Goal: Information Seeking & Learning: Learn about a topic

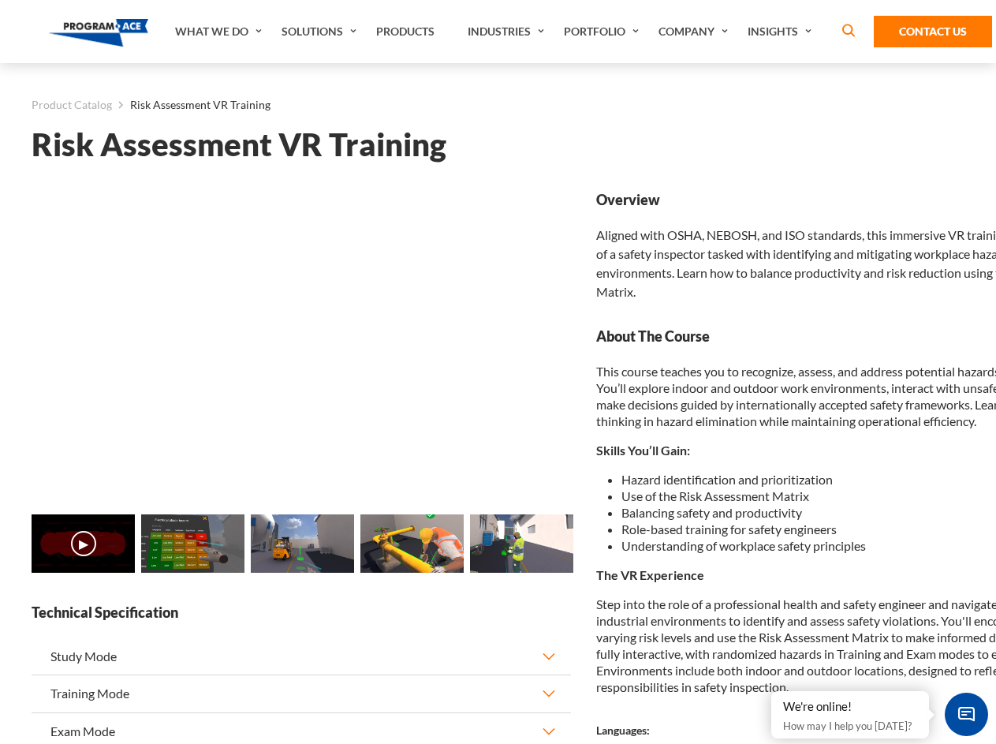
click at [321, 32] on link "Solutions" at bounding box center [321, 31] width 95 height 63
click at [0, 0] on div "AI & Computer Vision Solutions Computer Vision Quality Control AI tools for fas…" at bounding box center [0, 0] width 0 height 0
click at [0, 0] on div "AI & Computer Vision Solutions Virtual Training Solutions Virtual Tour Solution…" at bounding box center [0, 0] width 0 height 0
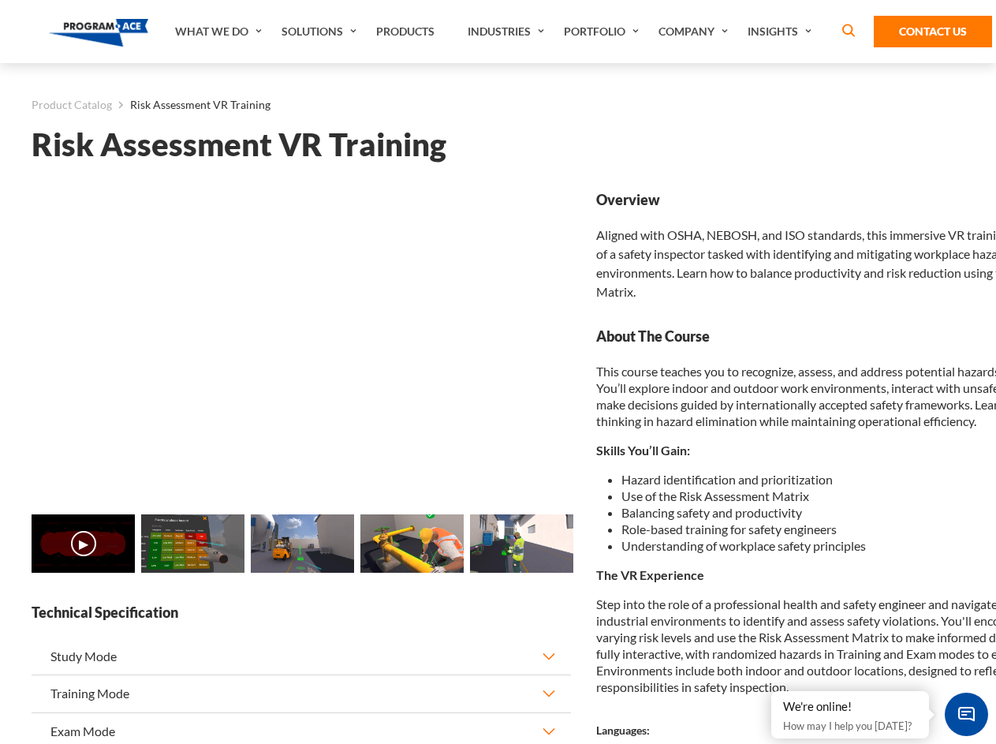
click at [0, 0] on div "AI & Computer Vision Solutions Virtual Training Solutions Virtual Tour Solution…" at bounding box center [0, 0] width 0 height 0
click at [0, 0] on div "AI & Computer Vision Solutions Computer Vision Quality Control AI tools for fas…" at bounding box center [0, 0] width 0 height 0
